Goal: Find contact information: Find contact information

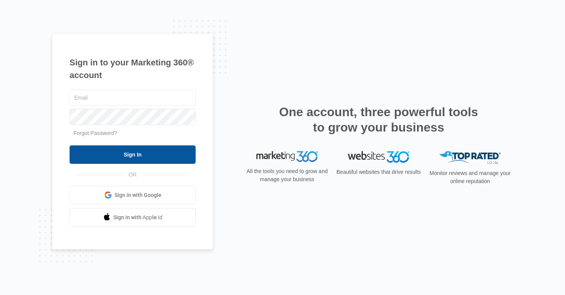
type input "alan.huiras@madwire.com"
click at [147, 154] on input "Sign In" at bounding box center [133, 154] width 126 height 18
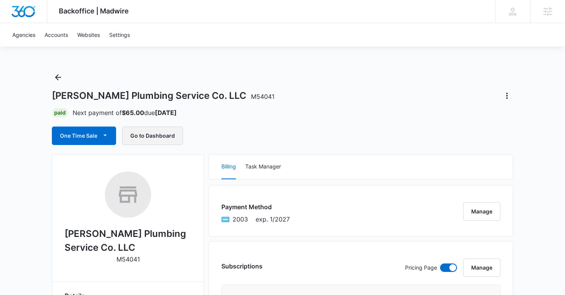
click at [160, 134] on button "Go to Dashboard" at bounding box center [152, 135] width 61 height 18
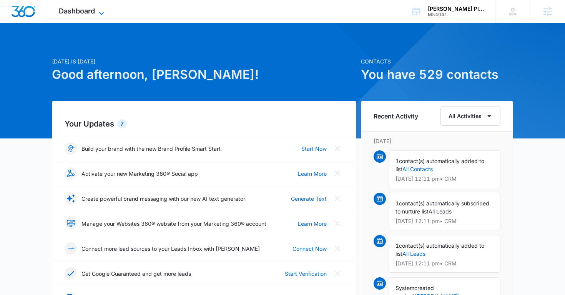
click at [88, 12] on span "Dashboard" at bounding box center [77, 11] width 36 height 8
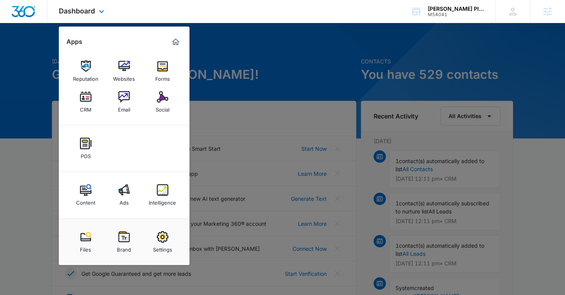
click at [161, 226] on div "Files Brand Settings" at bounding box center [124, 241] width 131 height 46
click at [159, 236] on img at bounding box center [163, 237] width 12 height 12
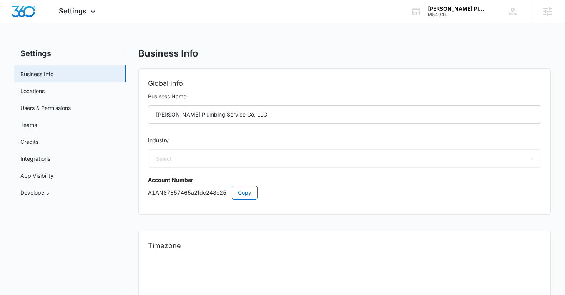
select select "8"
select select "US"
select select "America/Chicago"
click at [68, 107] on link "Users & Permissions" at bounding box center [45, 108] width 50 height 8
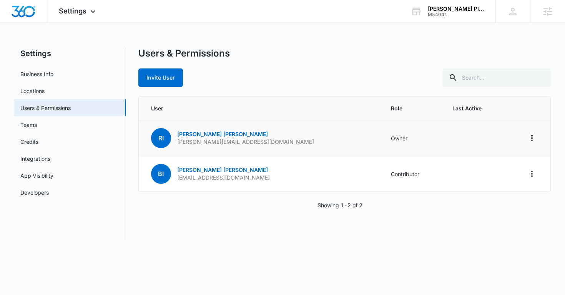
click at [226, 145] on p "ryan@ingramsplumbingco.com" at bounding box center [245, 142] width 137 height 8
click at [228, 143] on p "ryan@ingramsplumbingco.com" at bounding box center [245, 142] width 137 height 8
copy p "ryan@ingramsplumbingco.com"
